Goal: Information Seeking & Learning: Check status

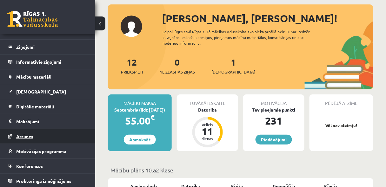
scroll to position [51, 0]
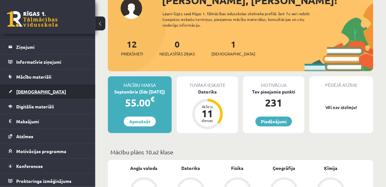
click at [33, 95] on link "[DEMOGRAPHIC_DATA]" at bounding box center [47, 92] width 79 height 15
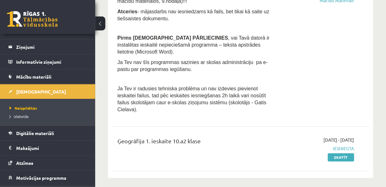
scroll to position [186, 0]
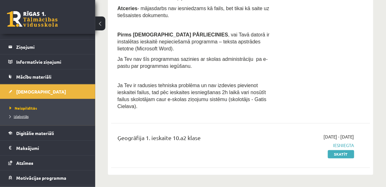
click at [17, 115] on span "Izlabotās" at bounding box center [19, 116] width 19 height 5
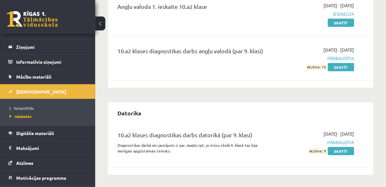
scroll to position [14, 0]
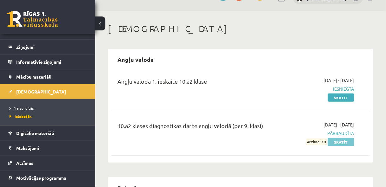
click at [350, 142] on link "Skatīt" at bounding box center [341, 142] width 26 height 8
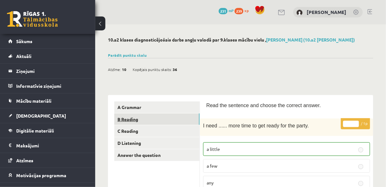
click at [125, 120] on link "B Reading" at bounding box center [156, 120] width 85 height 12
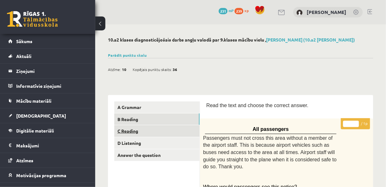
click at [135, 132] on link "C Reading" at bounding box center [156, 132] width 85 height 12
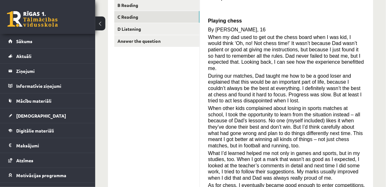
scroll to position [49, 0]
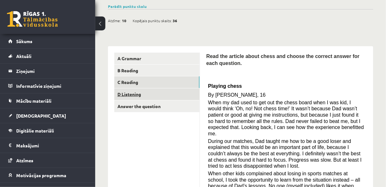
click at [131, 96] on link "D Listening" at bounding box center [156, 95] width 85 height 12
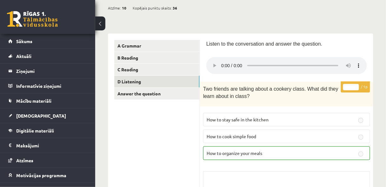
scroll to position [58, 0]
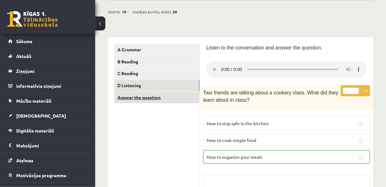
click at [150, 96] on link "Answer the question" at bounding box center [156, 98] width 85 height 12
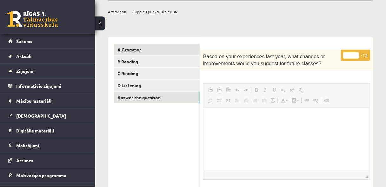
scroll to position [0, 0]
click at [141, 45] on link "A Grammar" at bounding box center [156, 50] width 85 height 12
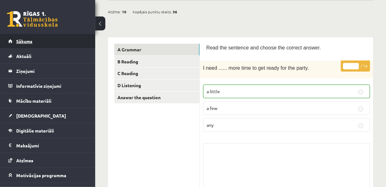
click at [23, 41] on span "Sākums" at bounding box center [24, 41] width 16 height 6
